Goal: Browse casually: Explore the website without a specific task or goal

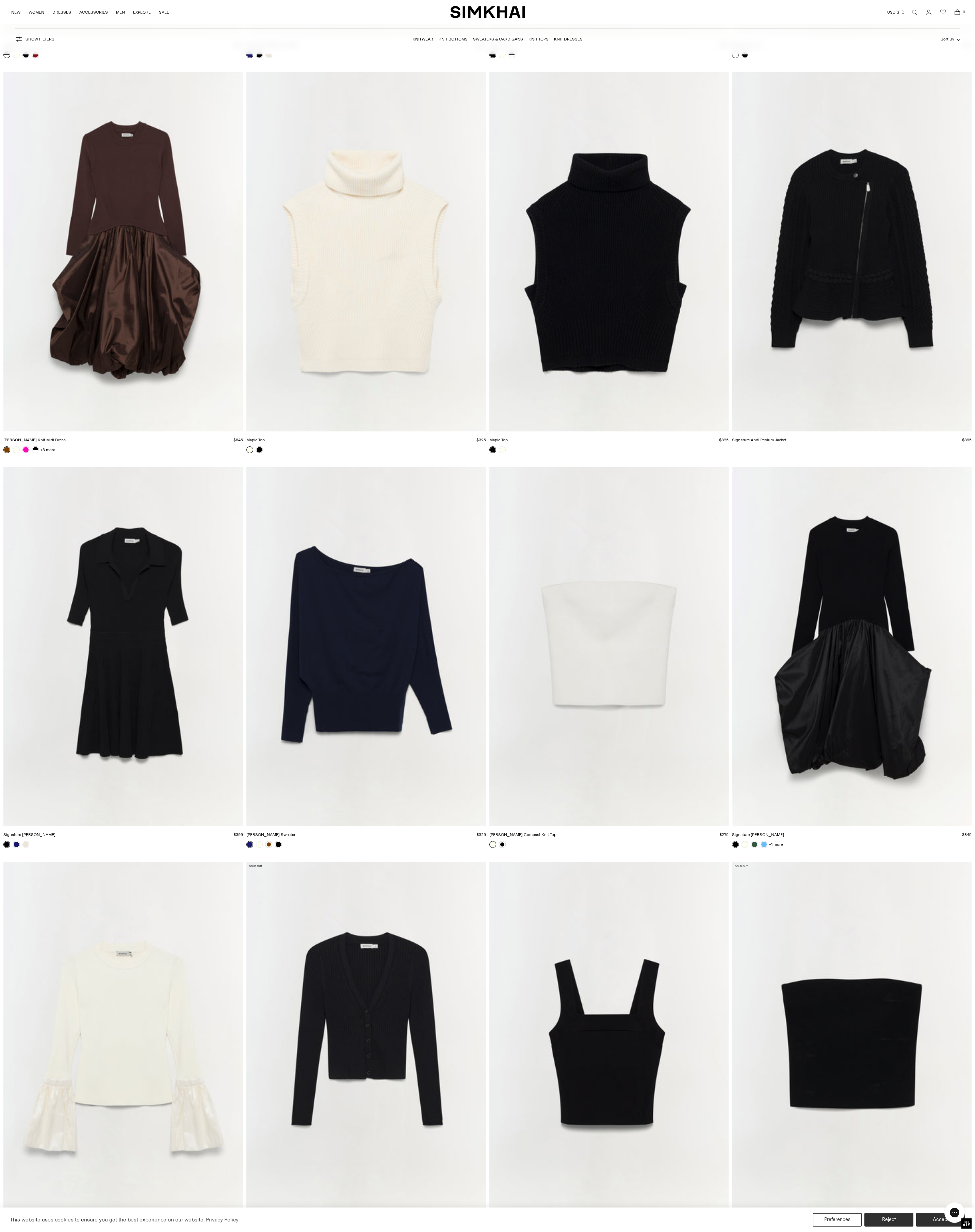
scroll to position [10281, 0]
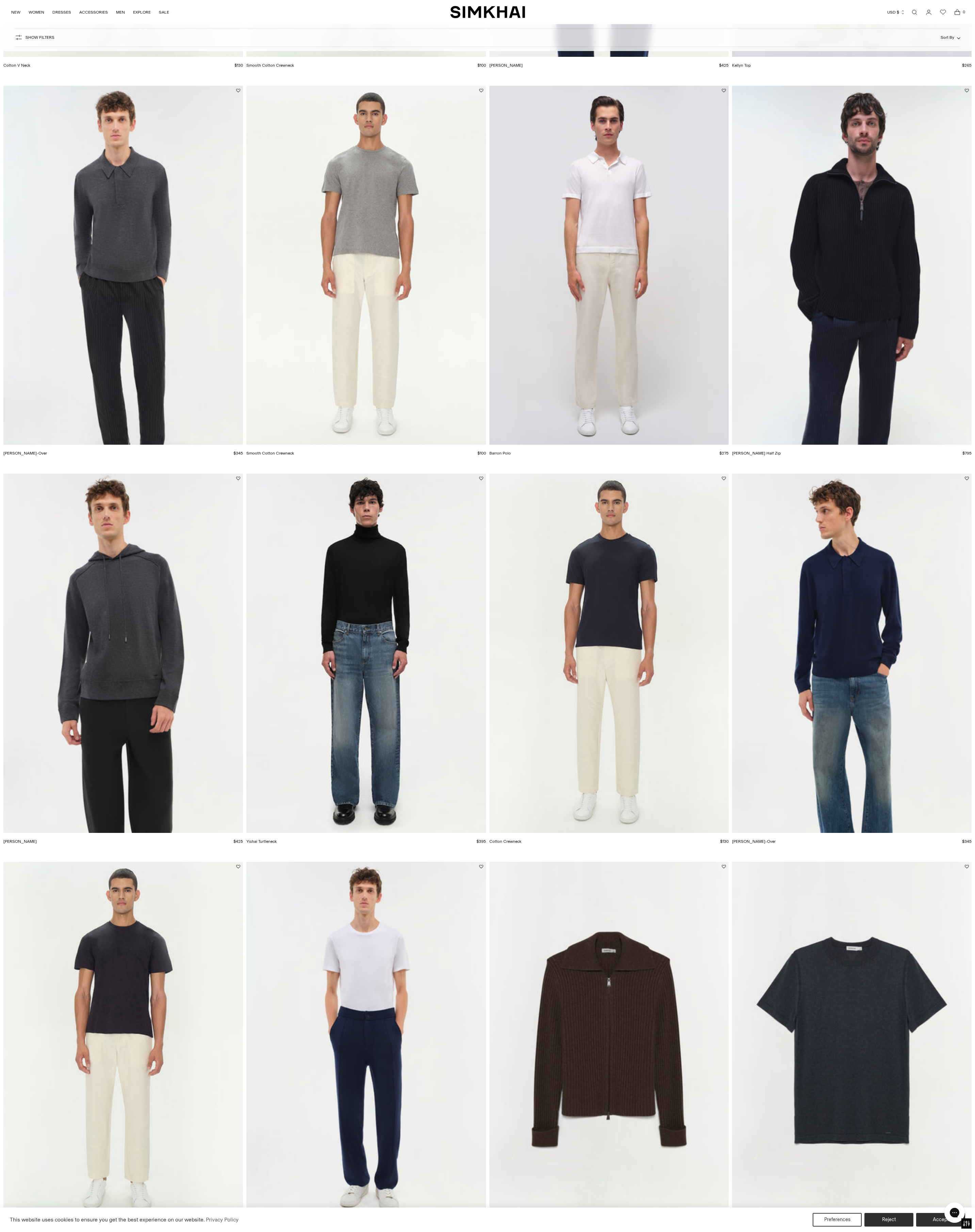
scroll to position [1562, 0]
